Goal: Check status: Check status

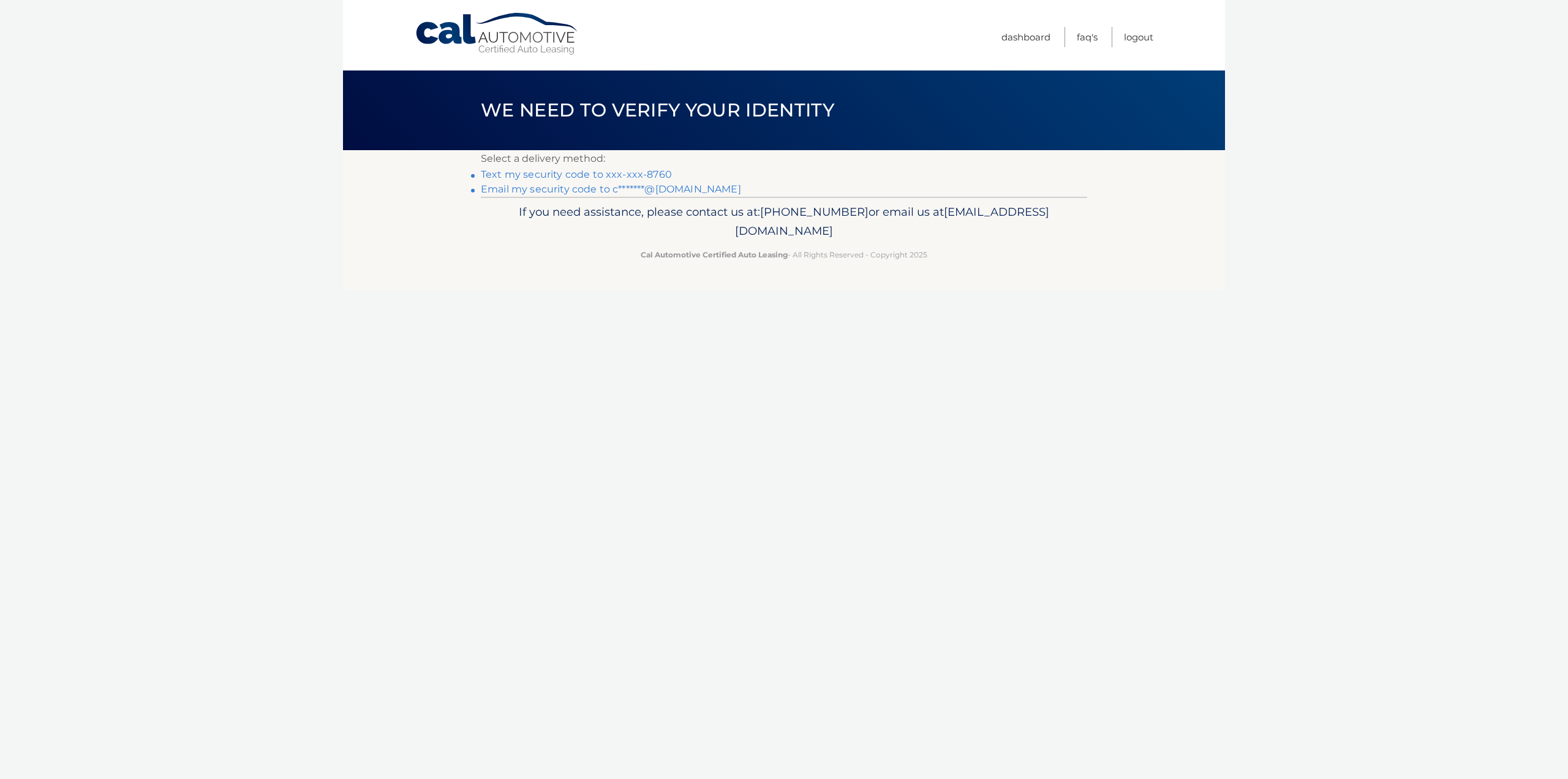
click at [569, 188] on link "Email my security code to c*******@[DOMAIN_NAME]" at bounding box center [611, 188] width 260 height 12
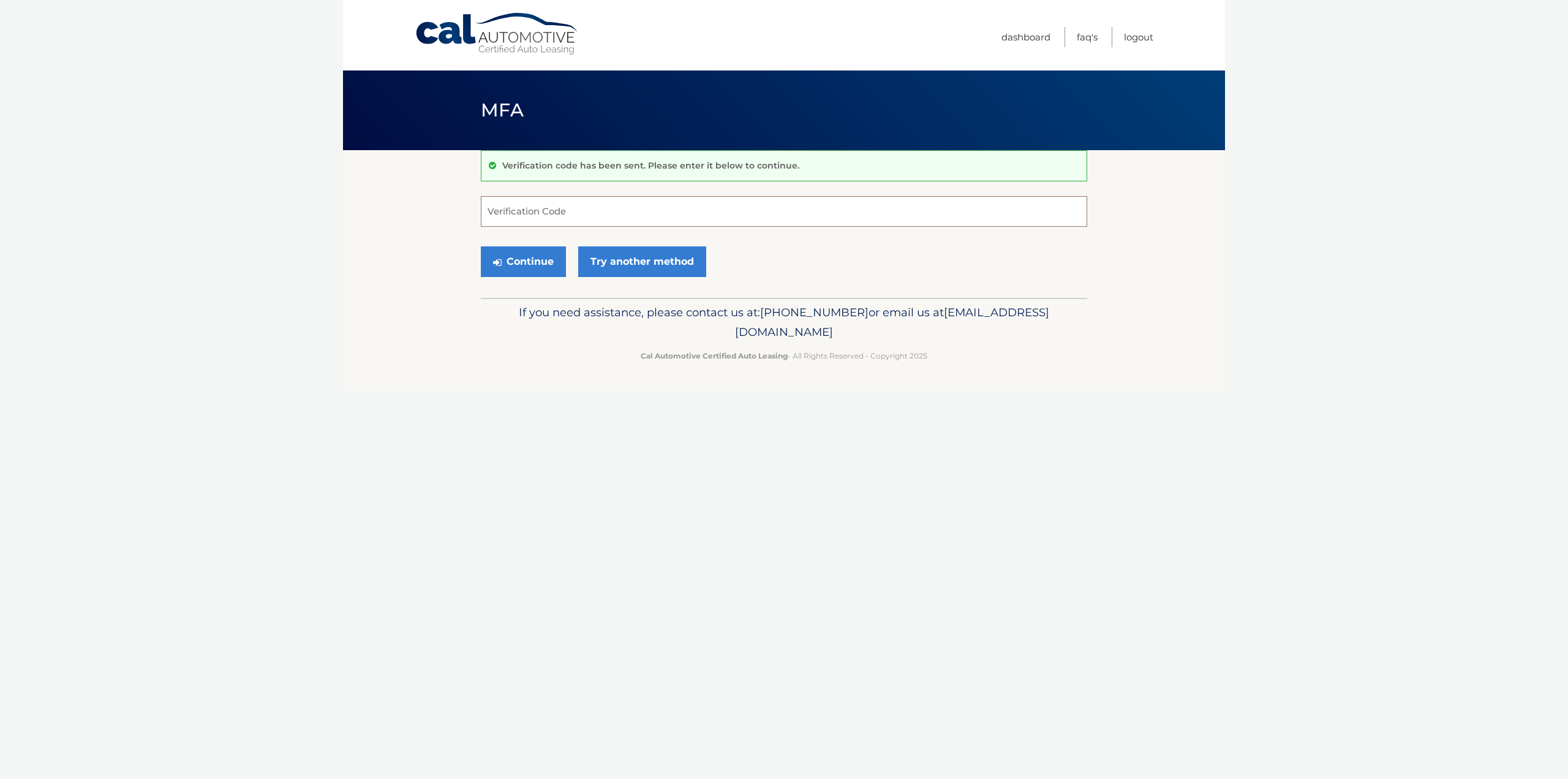
paste input "191235"
click at [525, 255] on button "Continue" at bounding box center [523, 262] width 85 height 31
click at [548, 214] on input "191235" at bounding box center [784, 212] width 606 height 31
type input "191235"
click at [481, 247] on button "Continue" at bounding box center [523, 262] width 85 height 31
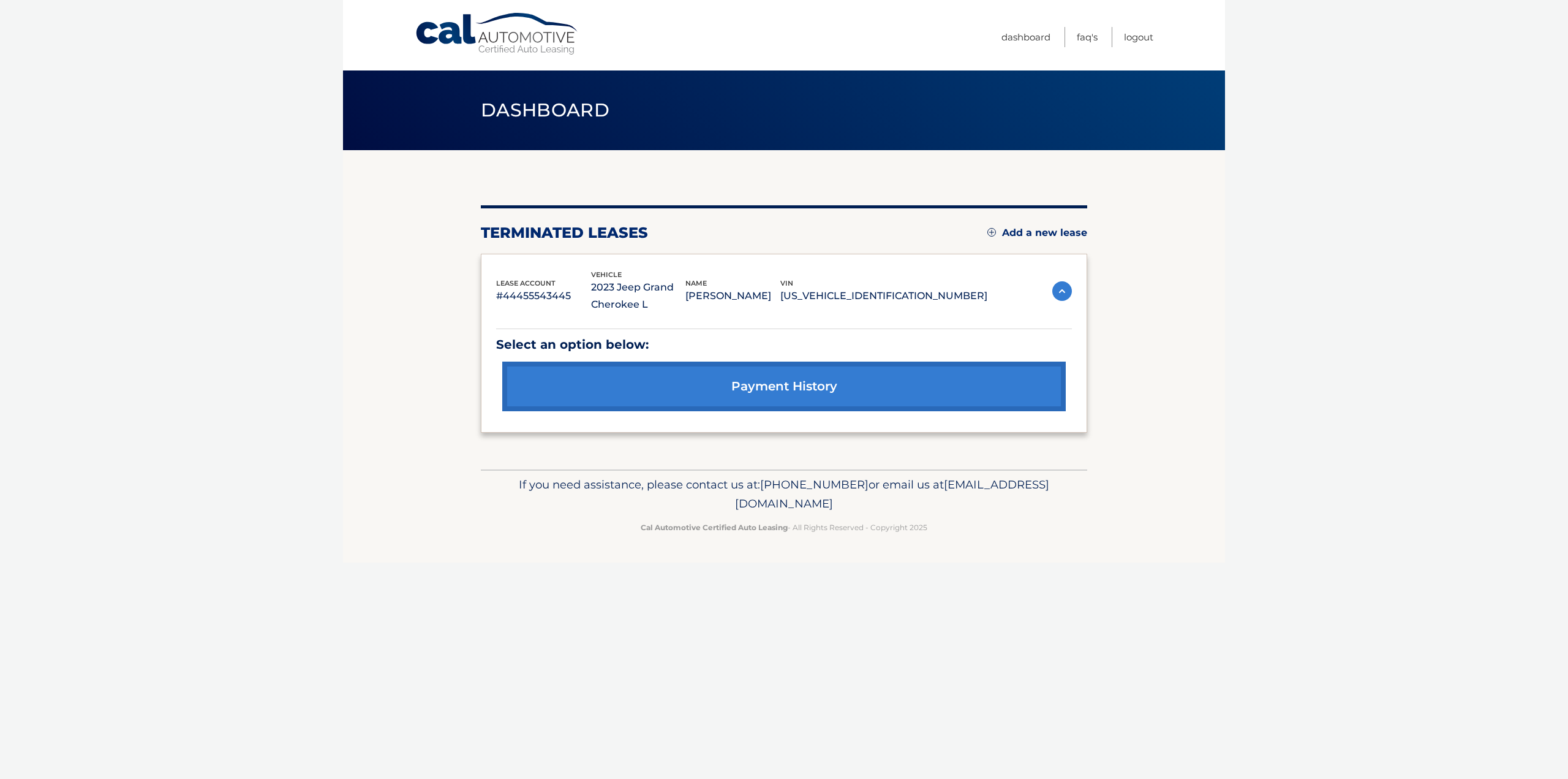
click at [810, 390] on link "payment history" at bounding box center [784, 386] width 563 height 49
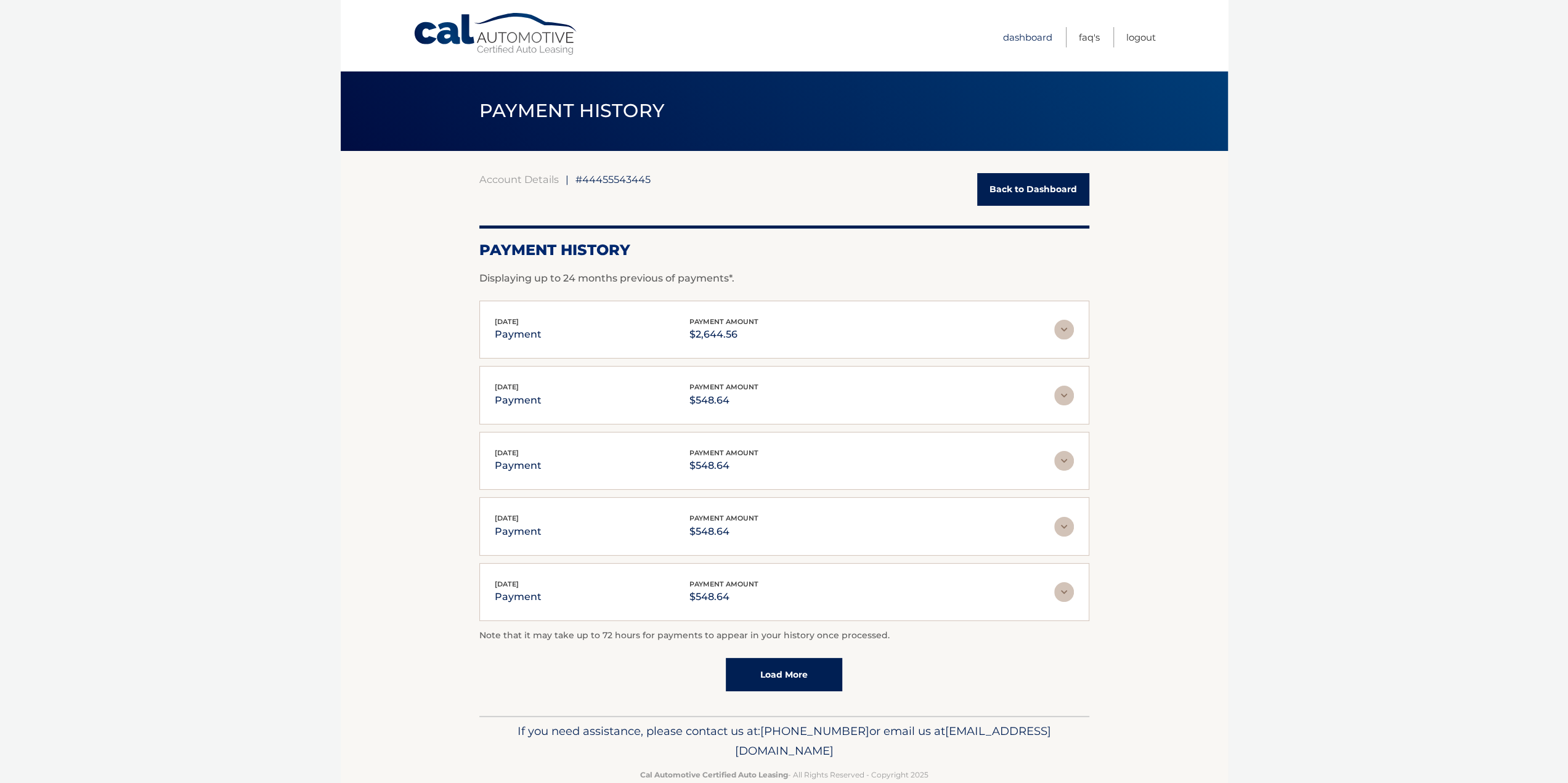
click at [1017, 35] on link "Dashboard" at bounding box center [1028, 37] width 50 height 21
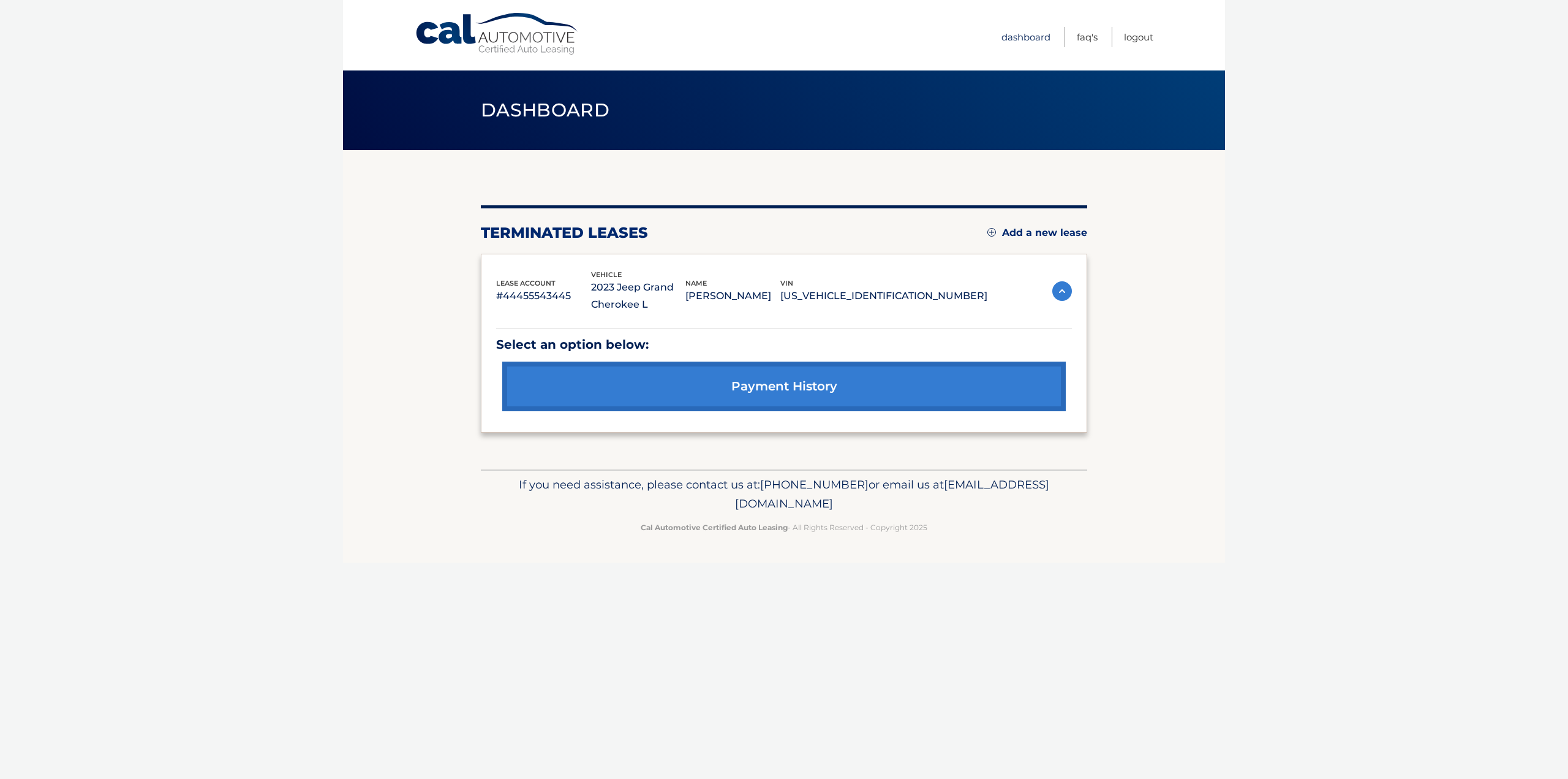
click at [1019, 38] on link "Dashboard" at bounding box center [1025, 37] width 49 height 21
click at [770, 388] on link "payment history" at bounding box center [784, 386] width 563 height 49
